Goal: Task Accomplishment & Management: Manage account settings

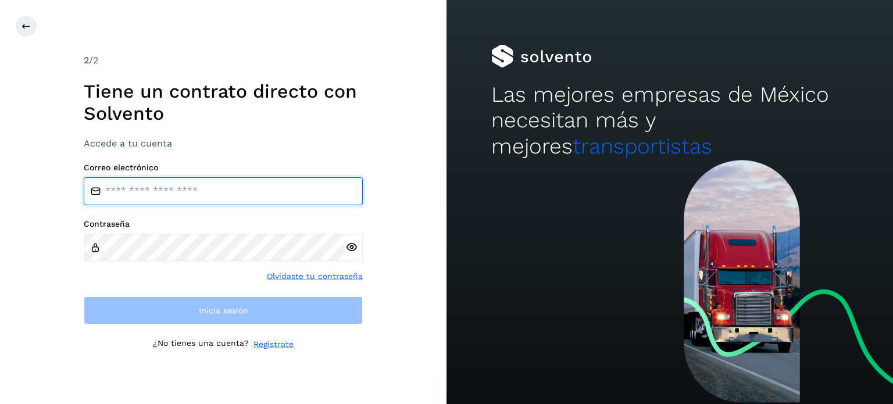
click at [208, 192] on input "email" at bounding box center [223, 191] width 279 height 28
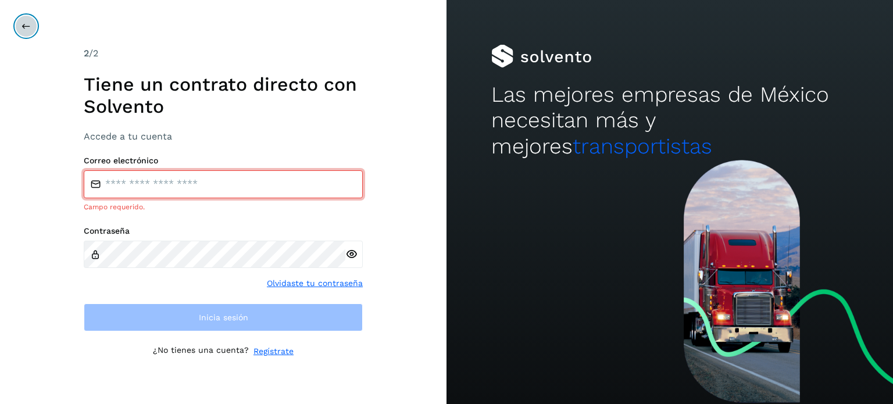
click at [26, 24] on icon at bounding box center [26, 26] width 9 height 9
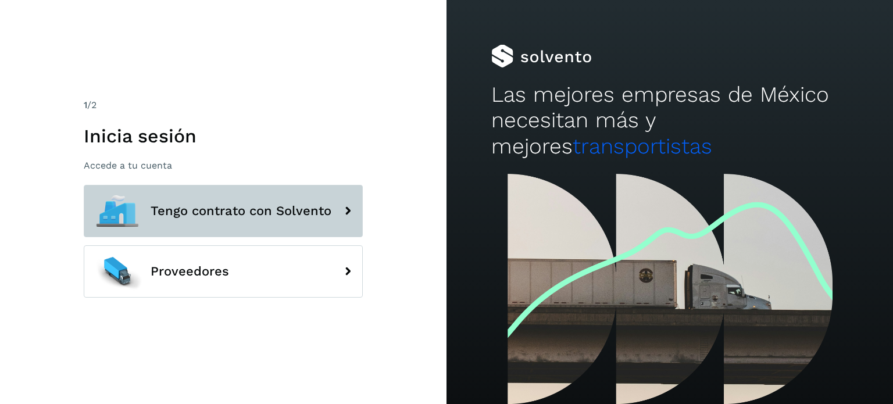
click at [180, 223] on button "Tengo contrato con Solvento" at bounding box center [223, 211] width 279 height 52
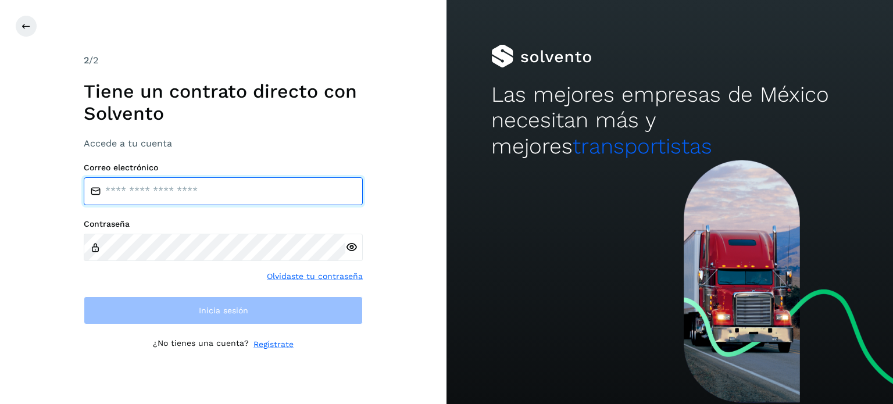
click at [158, 181] on input "email" at bounding box center [223, 191] width 279 height 28
type input "**********"
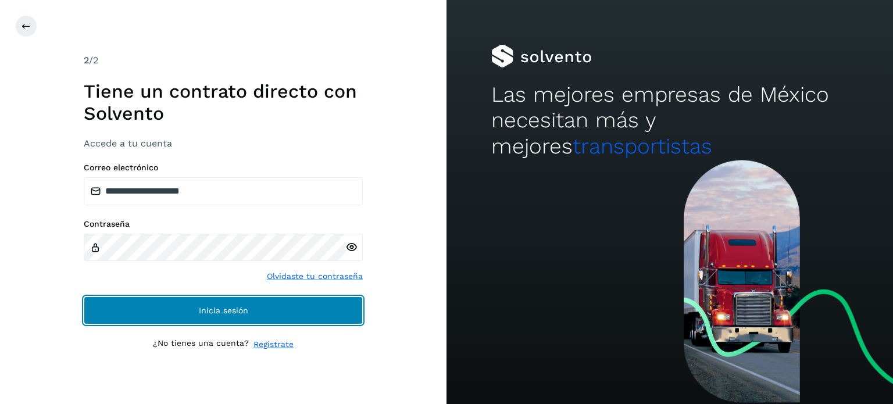
click at [242, 304] on button "Inicia sesión" at bounding box center [223, 311] width 279 height 28
